Goal: Check status

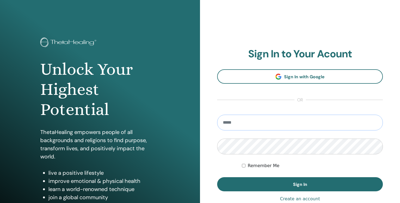
type input "**********"
click at [253, 167] on label "Remember Me" at bounding box center [263, 166] width 32 height 7
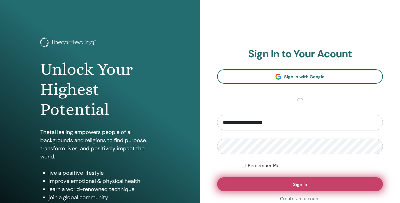
click at [310, 182] on button "Sign In" at bounding box center [300, 184] width 166 height 14
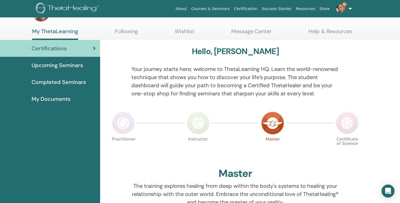
scroll to position [21, 0]
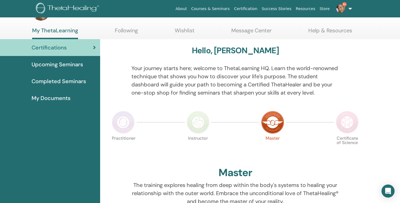
click at [60, 81] on span "Completed Seminars" at bounding box center [59, 81] width 54 height 8
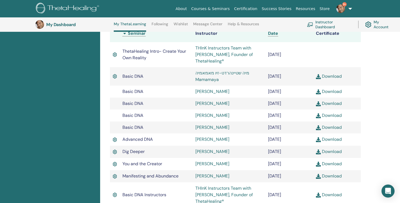
scroll to position [160, 0]
